Goal: Find specific page/section: Find specific page/section

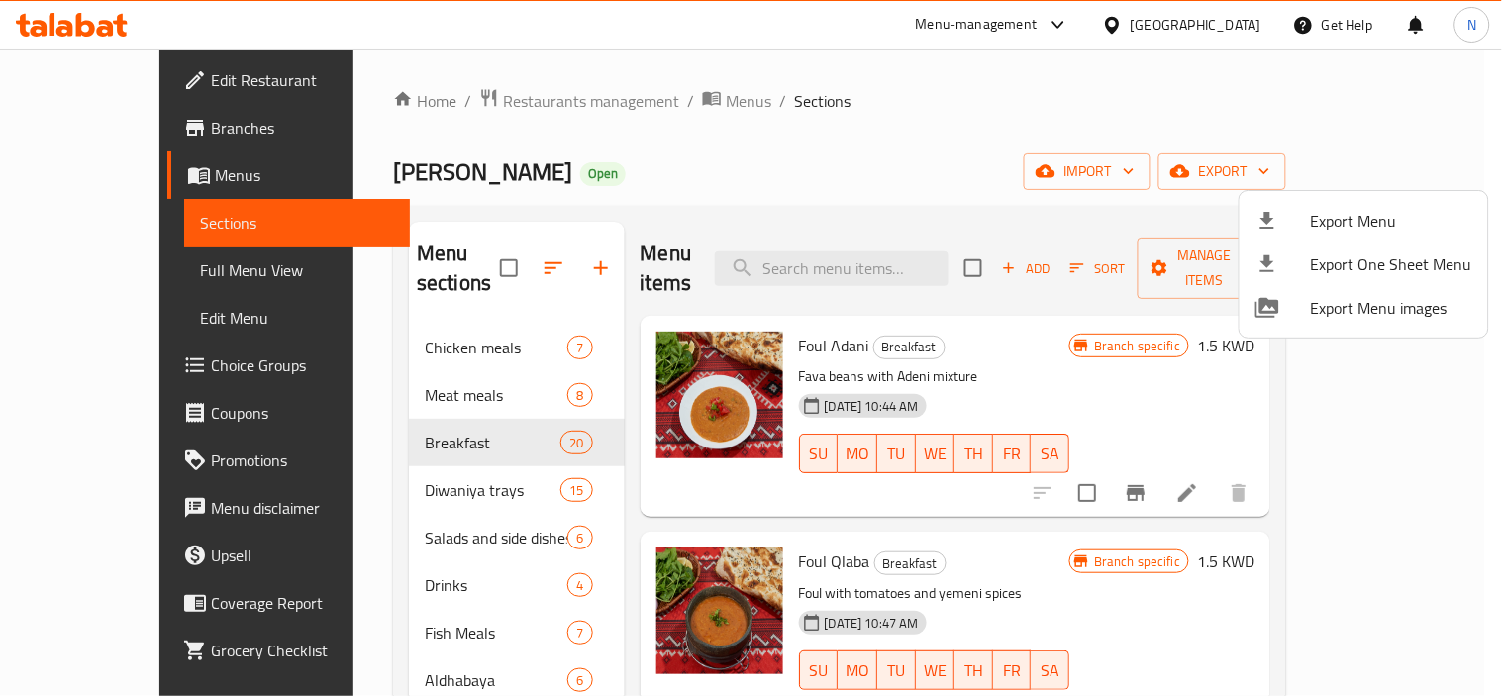
click at [1218, 37] on div at bounding box center [751, 348] width 1502 height 696
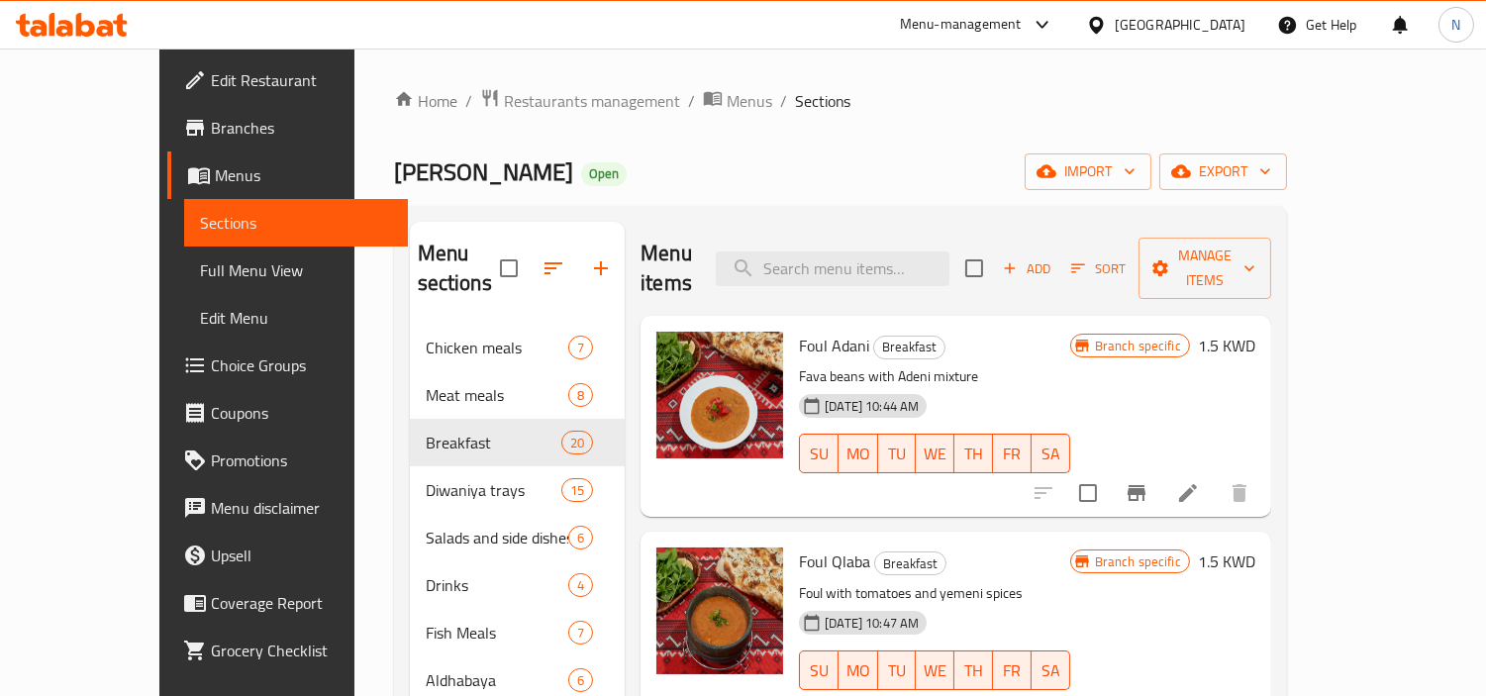
click at [1229, 27] on div "[GEOGRAPHIC_DATA]" at bounding box center [1180, 25] width 131 height 22
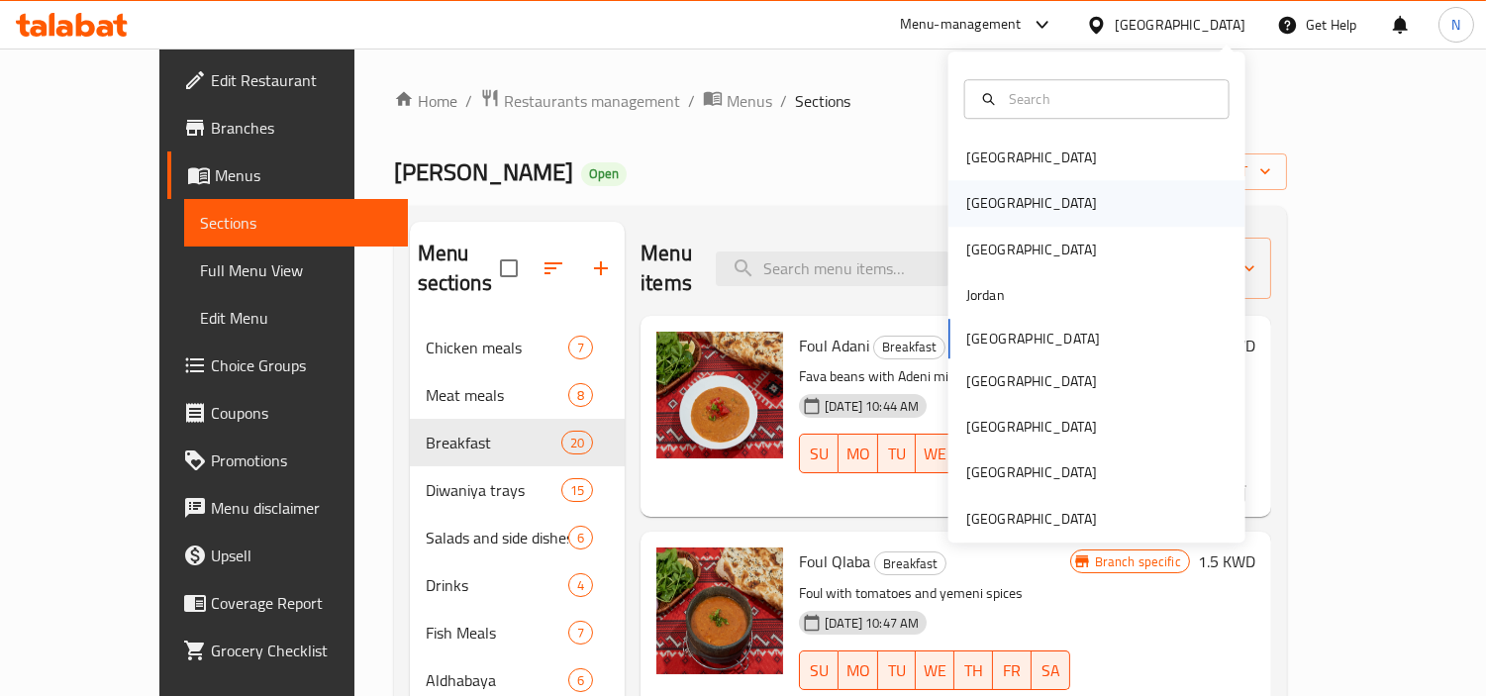
click at [1095, 196] on div "[GEOGRAPHIC_DATA]" at bounding box center [1096, 204] width 297 height 46
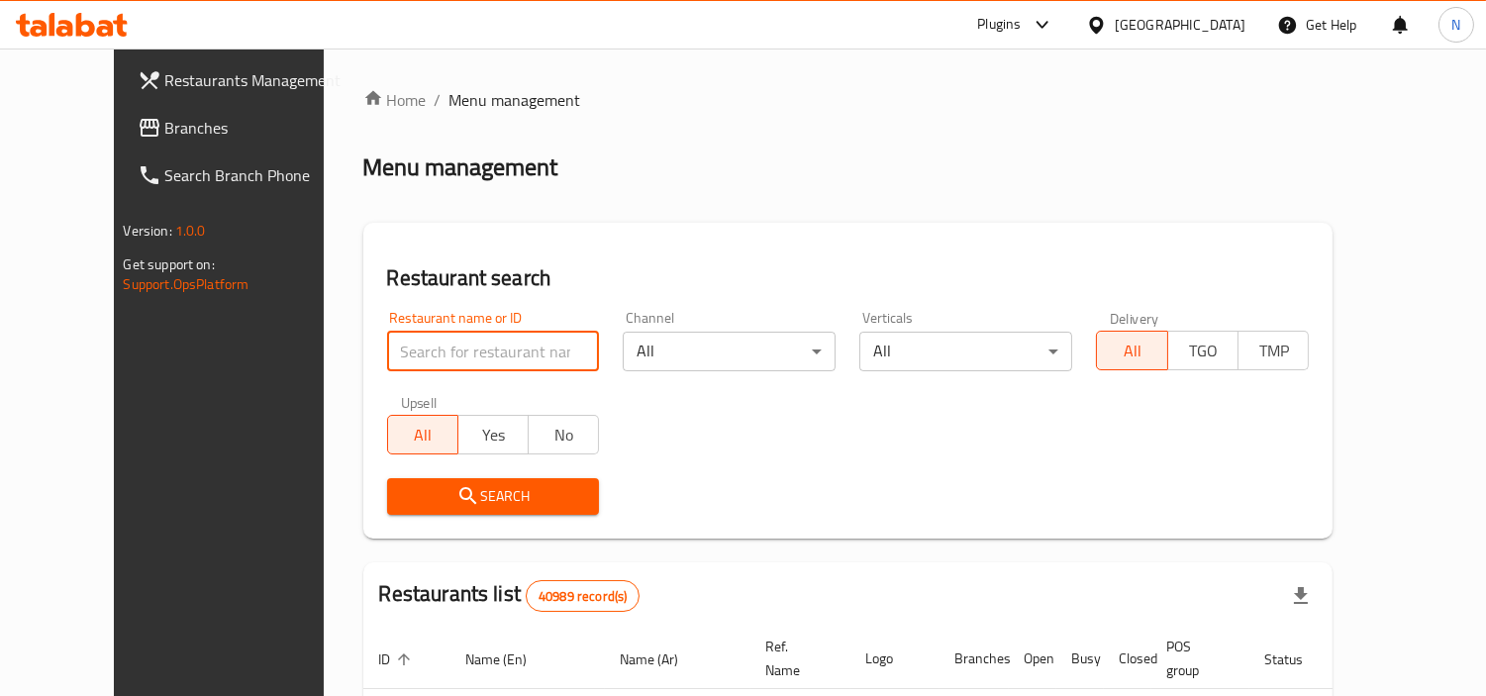
click at [453, 347] on input "search" at bounding box center [493, 352] width 213 height 40
paste input "665166"
type input "665166"
click button "Search" at bounding box center [493, 496] width 213 height 37
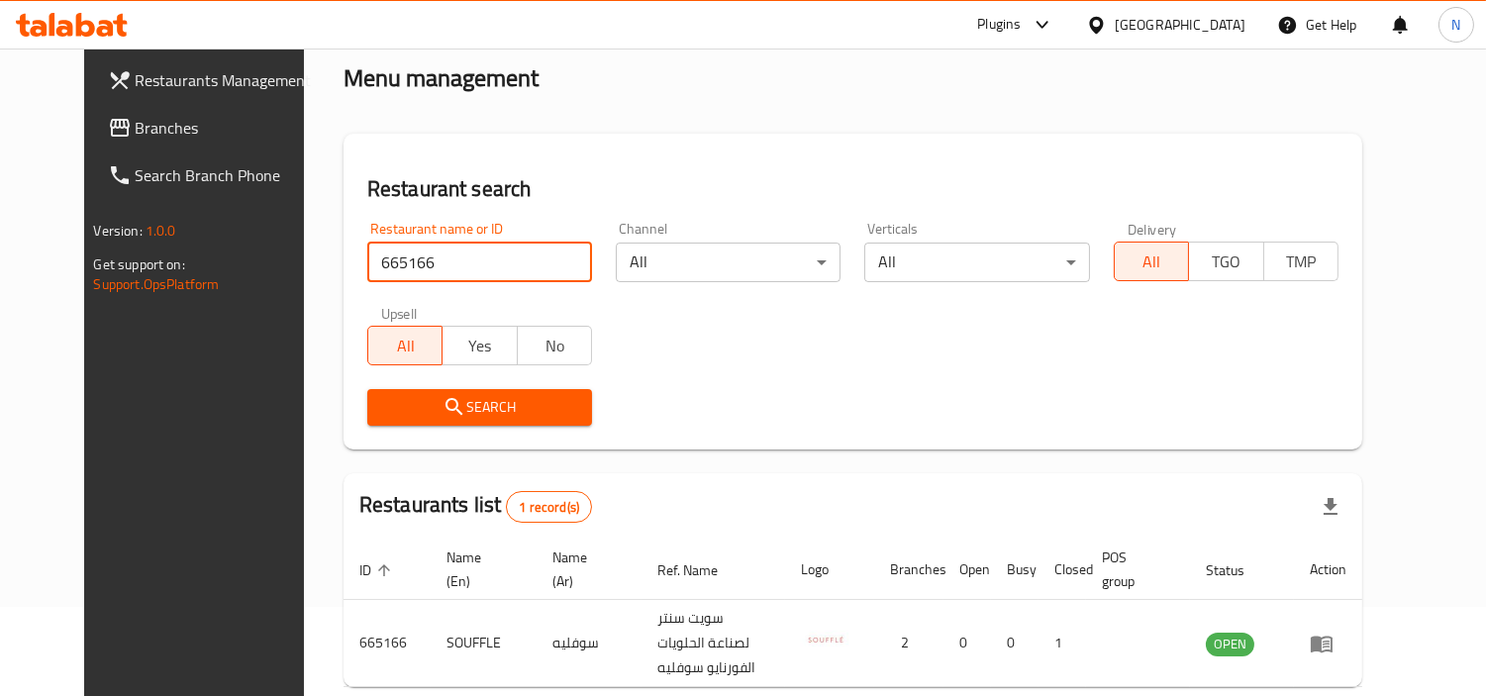
scroll to position [170, 0]
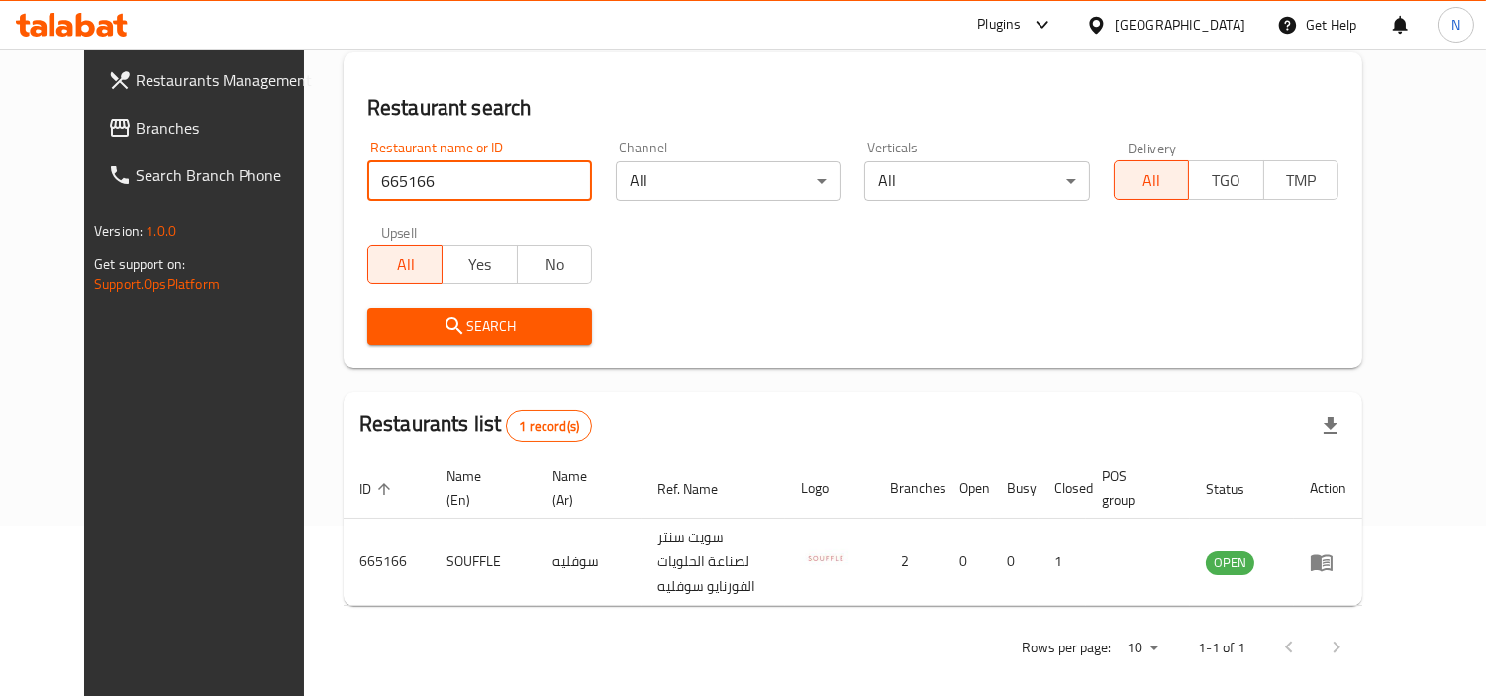
click at [1233, 25] on div "[GEOGRAPHIC_DATA]" at bounding box center [1180, 25] width 131 height 22
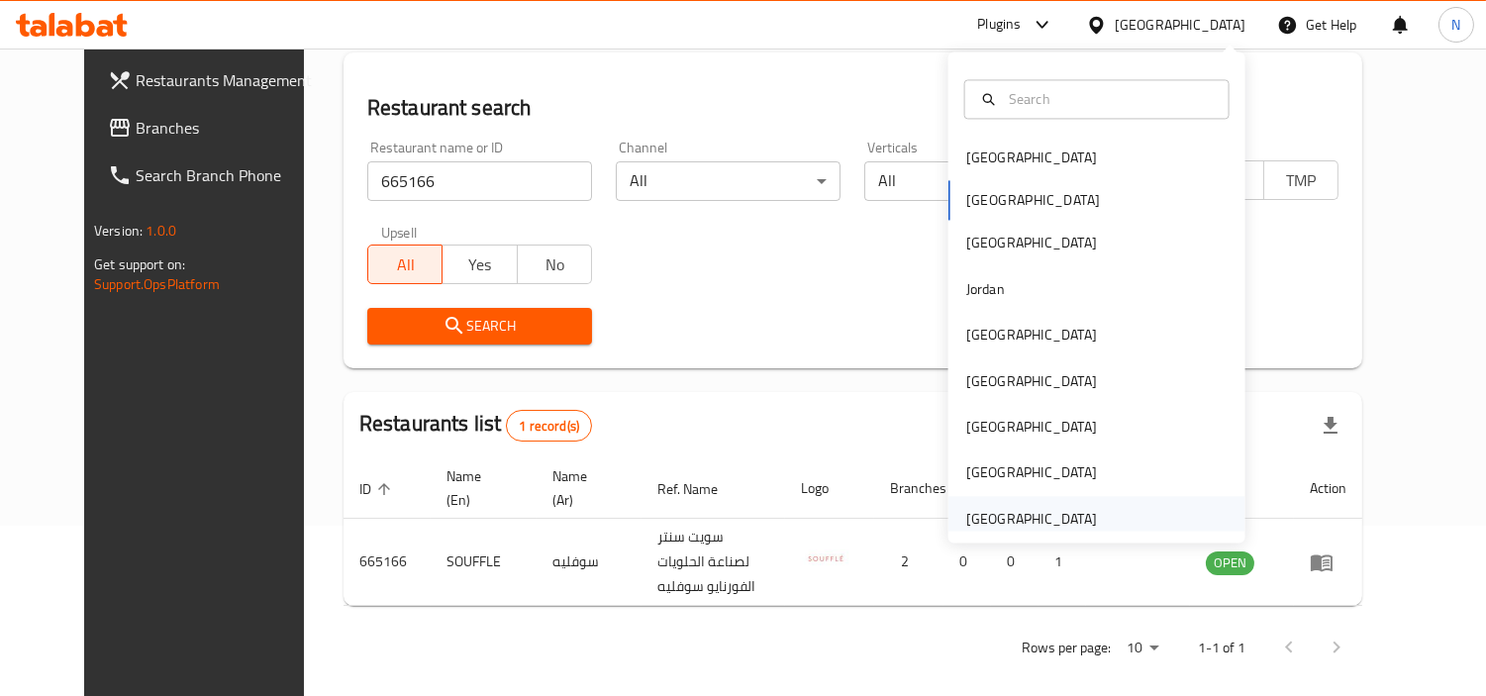
click at [1064, 528] on div "[GEOGRAPHIC_DATA]" at bounding box center [1031, 519] width 131 height 22
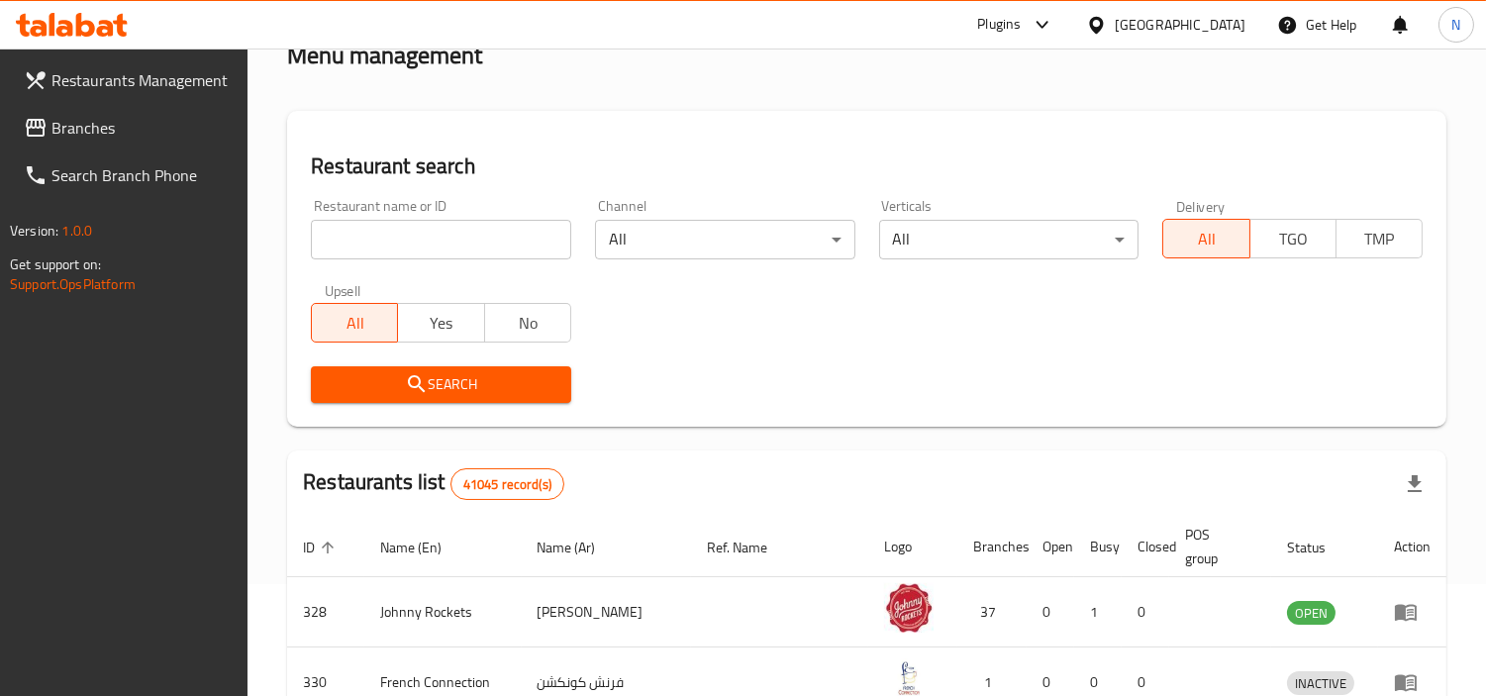
scroll to position [170, 0]
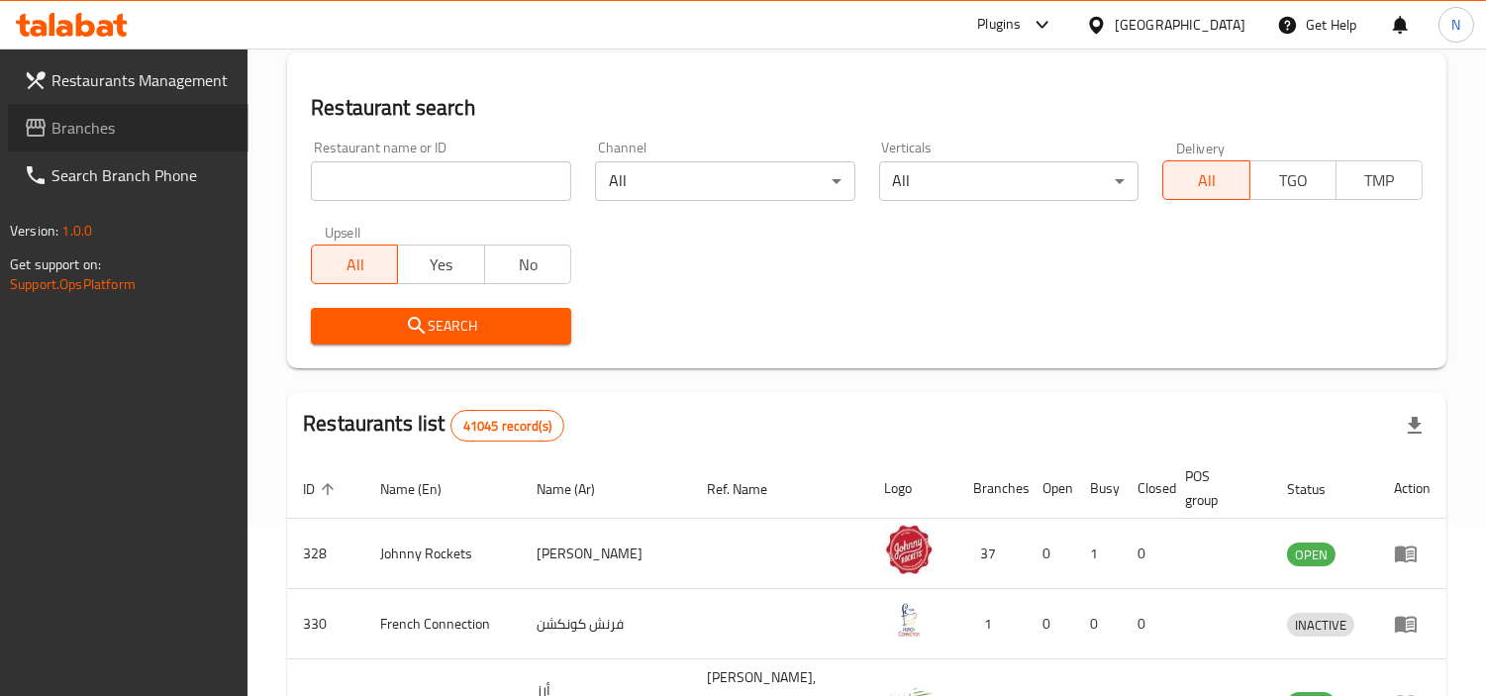
click at [156, 129] on span "Branches" at bounding box center [141, 128] width 181 height 24
